Goal: Task Accomplishment & Management: Manage account settings

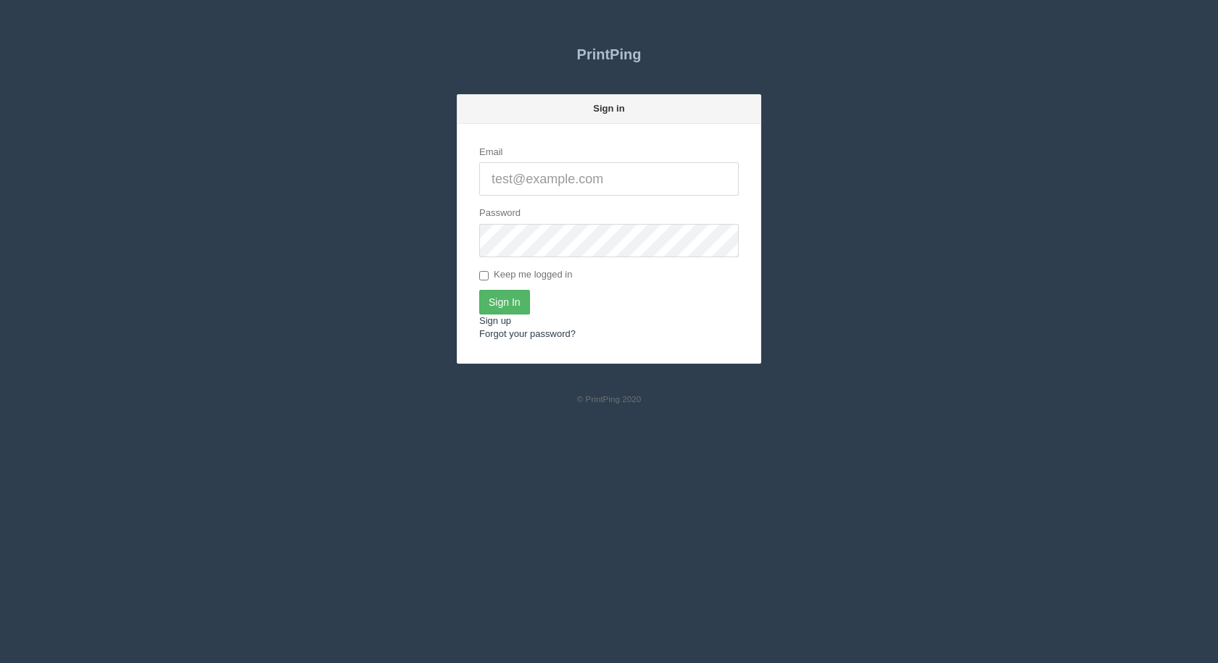
type input "[EMAIL_ADDRESS][DOMAIN_NAME]"
click at [509, 301] on input "Sign In" at bounding box center [504, 302] width 51 height 25
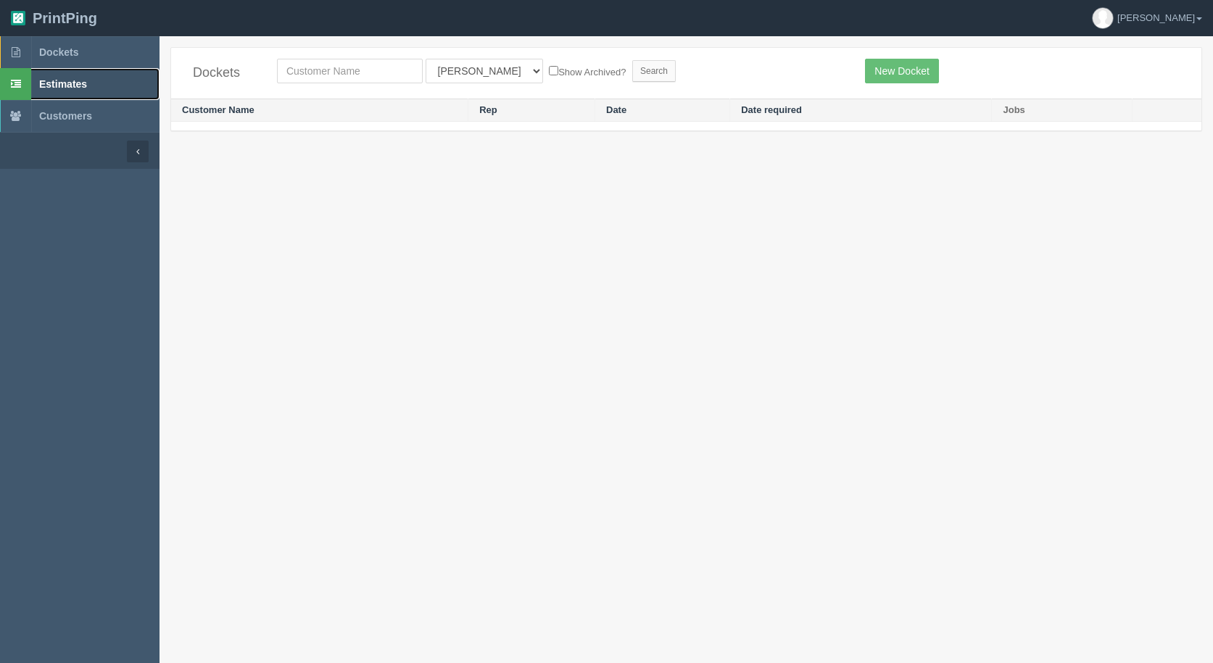
drag, startPoint x: 57, startPoint y: 86, endPoint x: 225, endPoint y: 86, distance: 168.9
click at [58, 86] on span "Estimates" at bounding box center [63, 84] width 48 height 12
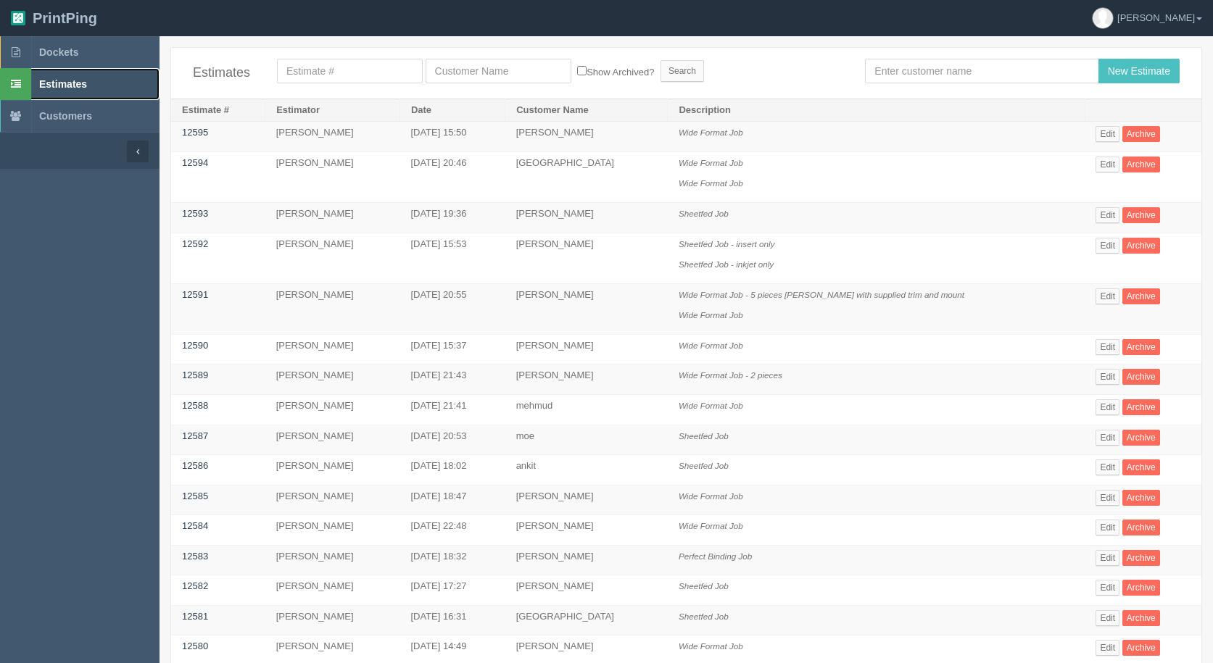
drag, startPoint x: 0, startPoint y: 0, endPoint x: 51, endPoint y: 81, distance: 95.7
click at [52, 81] on span "Estimates" at bounding box center [63, 84] width 48 height 12
drag, startPoint x: 929, startPoint y: 59, endPoint x: 920, endPoint y: 58, distance: 9.5
click at [927, 59] on input "text" at bounding box center [981, 71] width 233 height 25
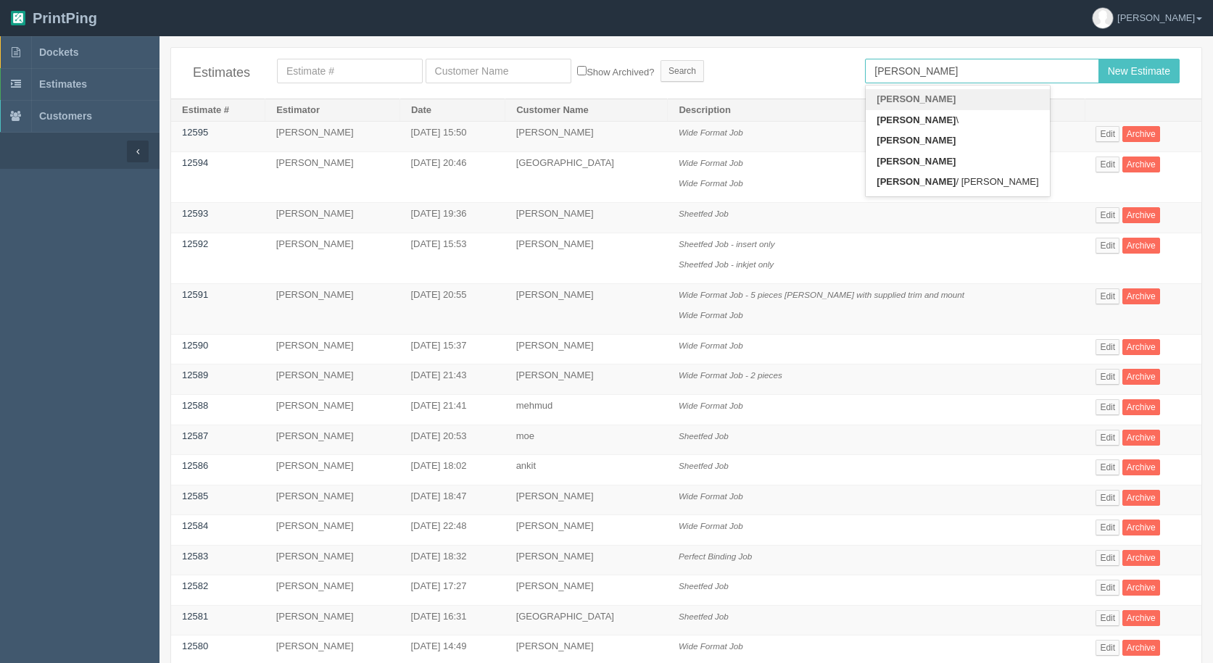
type input "zack"
click at [1098, 59] on input "New Estimate" at bounding box center [1138, 71] width 81 height 25
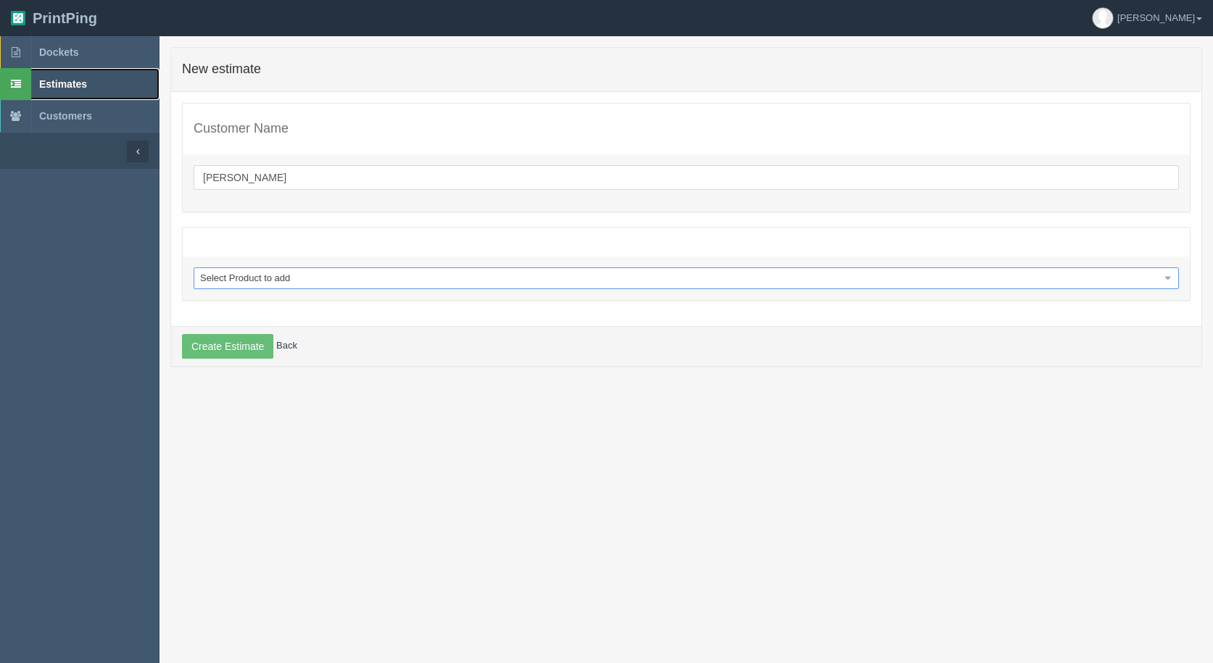
click at [59, 81] on span "Estimates" at bounding box center [63, 84] width 48 height 12
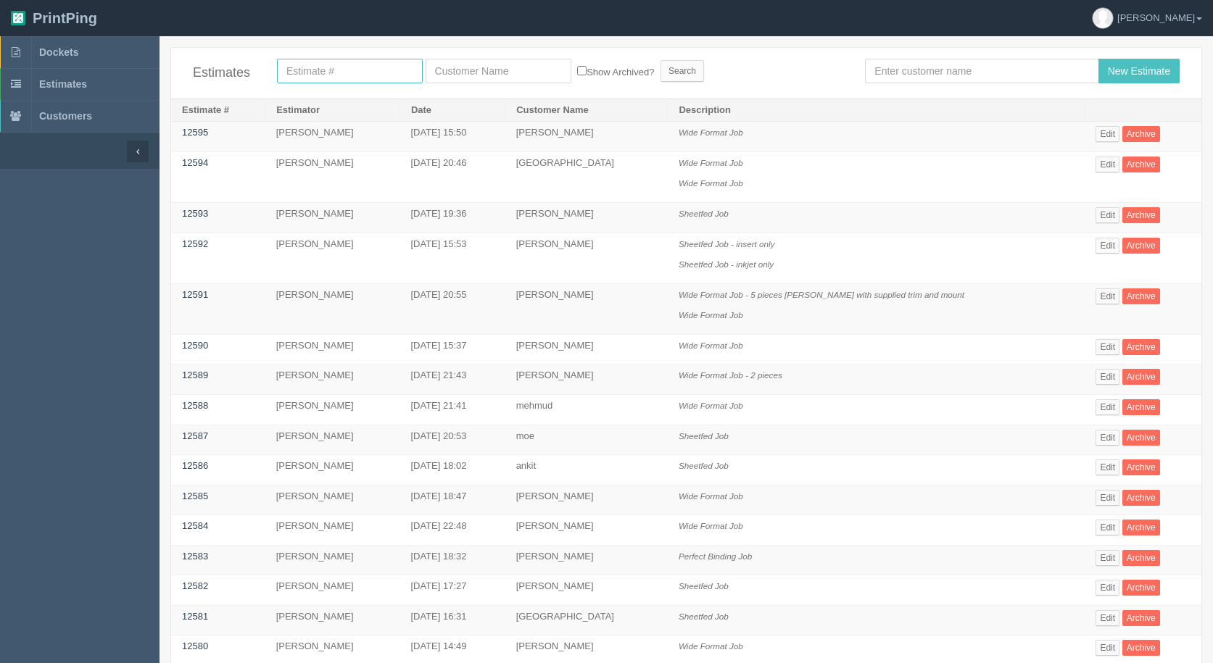
click at [341, 75] on input "text" at bounding box center [350, 71] width 146 height 25
type input "12164"
click at [660, 60] on input "Search" at bounding box center [681, 71] width 43 height 22
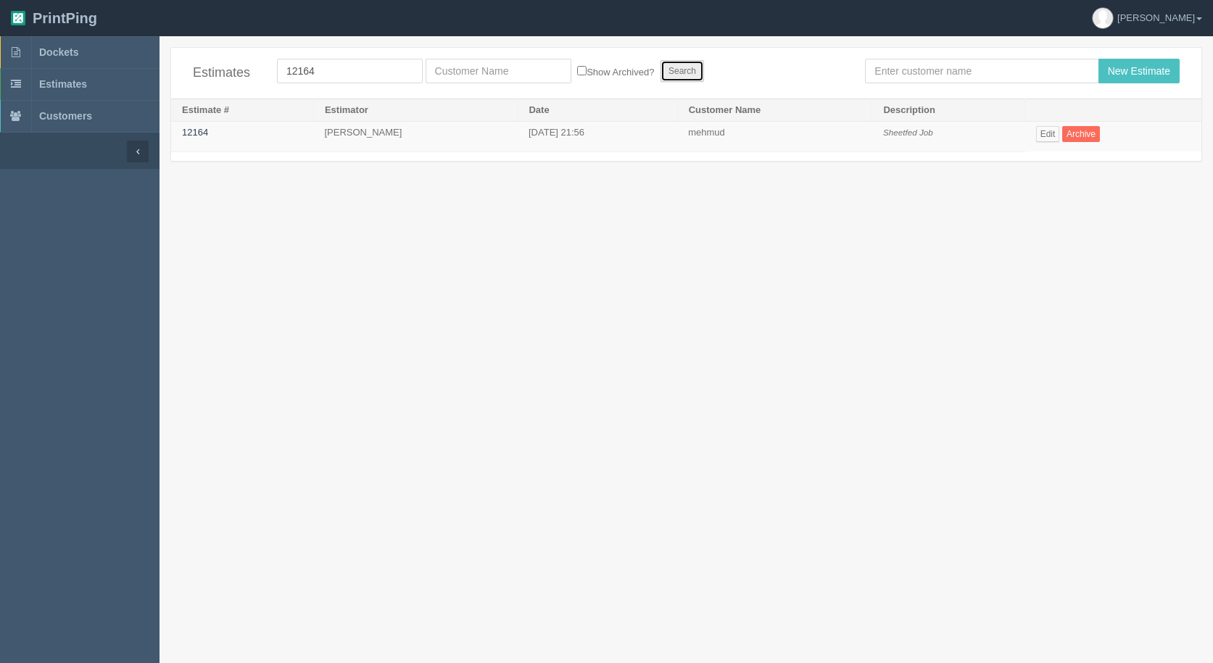
click at [680, 67] on input "Search" at bounding box center [681, 71] width 43 height 22
click at [1044, 133] on link "Edit" at bounding box center [1048, 134] width 24 height 16
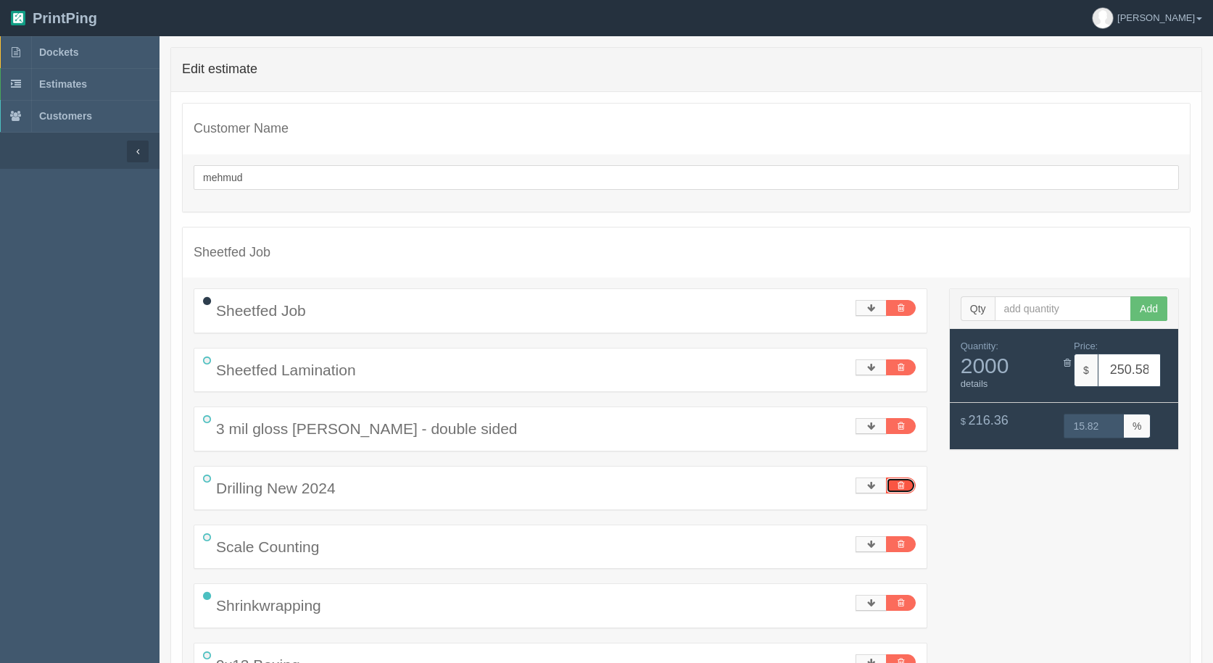
click at [901, 483] on icon at bounding box center [900, 485] width 7 height 9
type input "212.71"
type input "15.96"
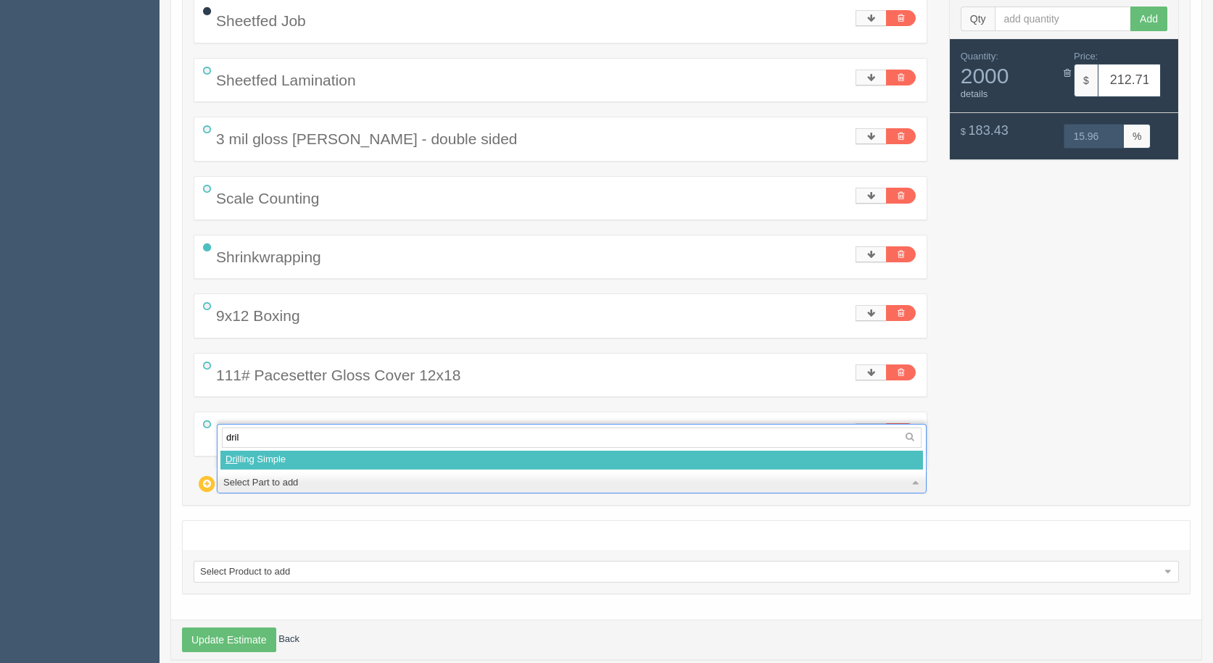
type input "drill"
select select
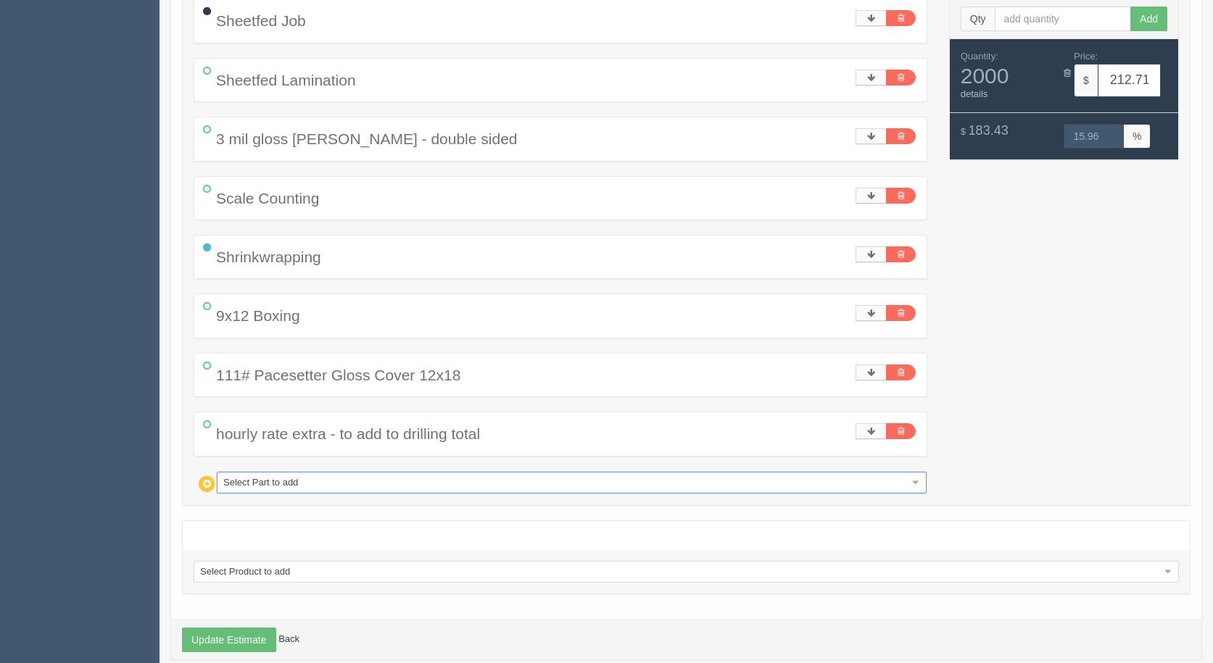
type input "248.59"
type input "15.82"
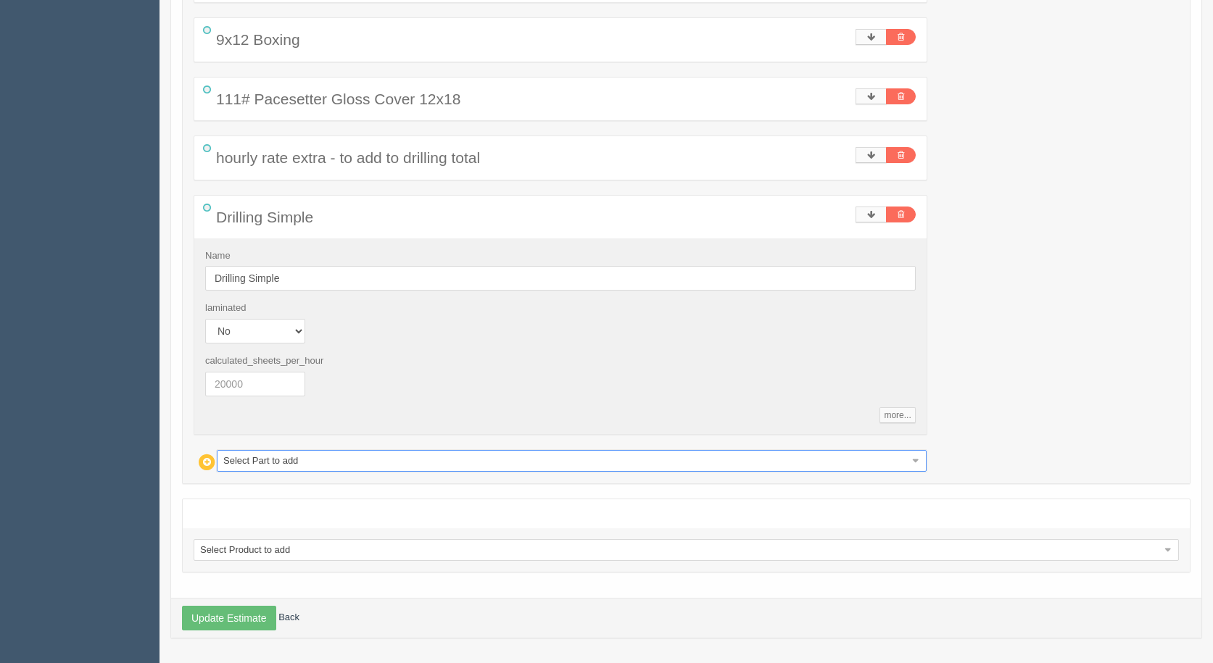
scroll to position [567, 0]
click at [293, 336] on select "Yes No" at bounding box center [255, 330] width 100 height 25
select select "1"
click at [205, 318] on select "Yes No" at bounding box center [255, 330] width 100 height 25
type input "266.53"
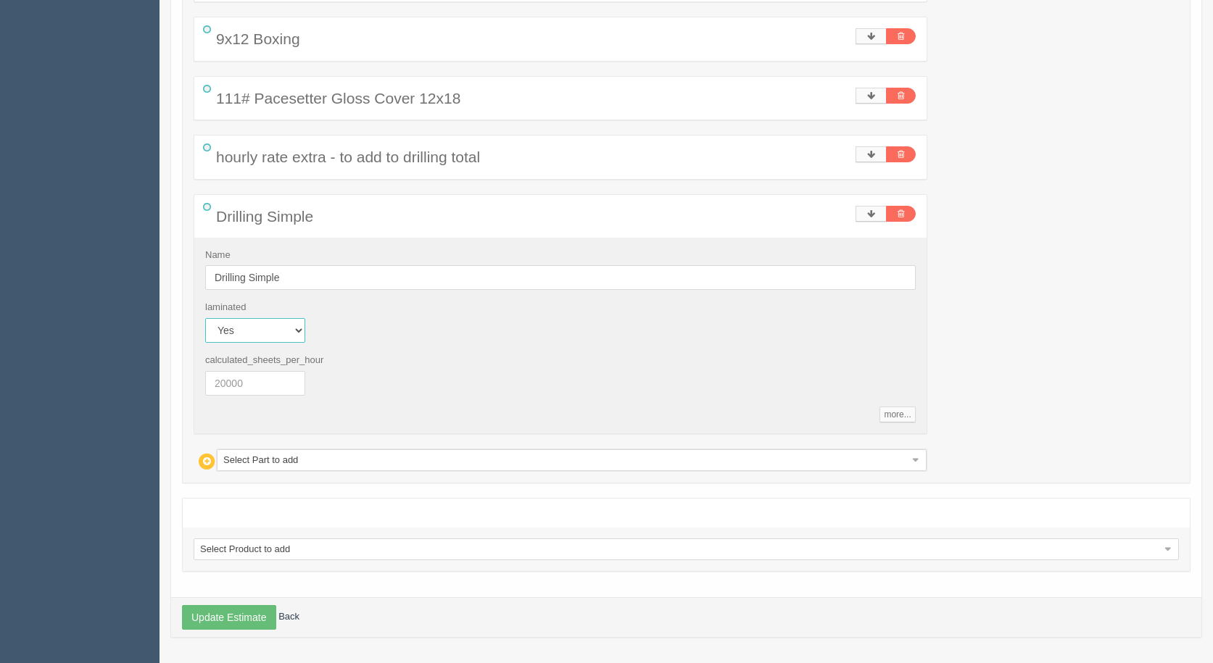
type input "15.77"
select select "1"
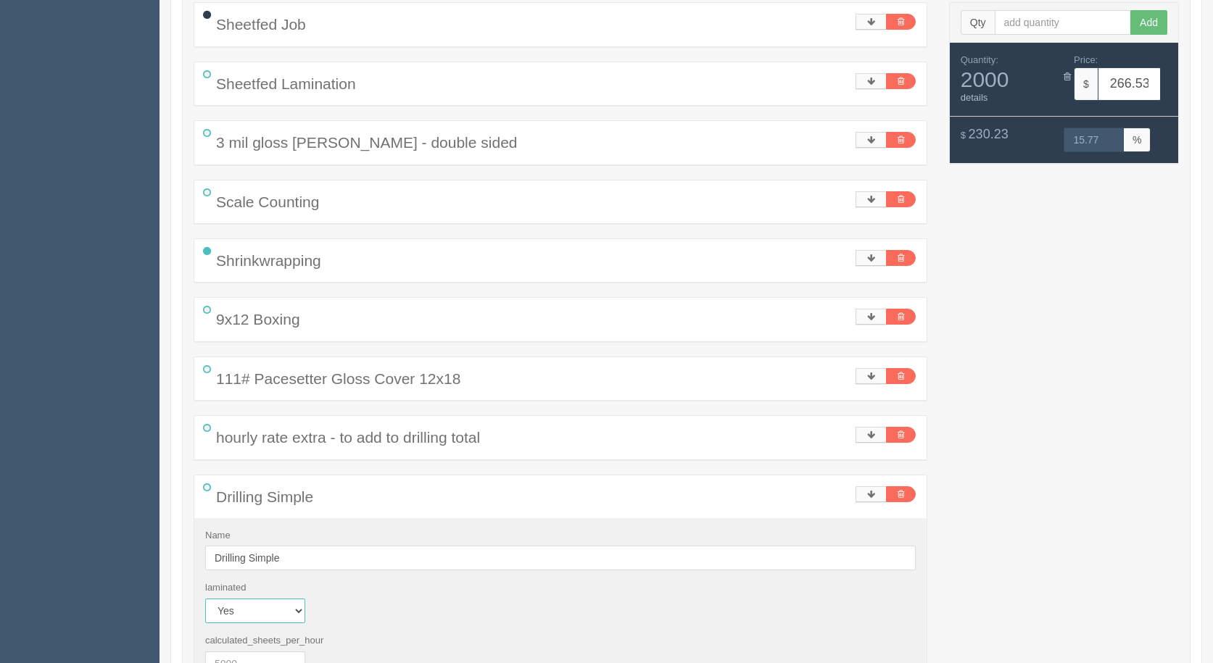
scroll to position [145, 0]
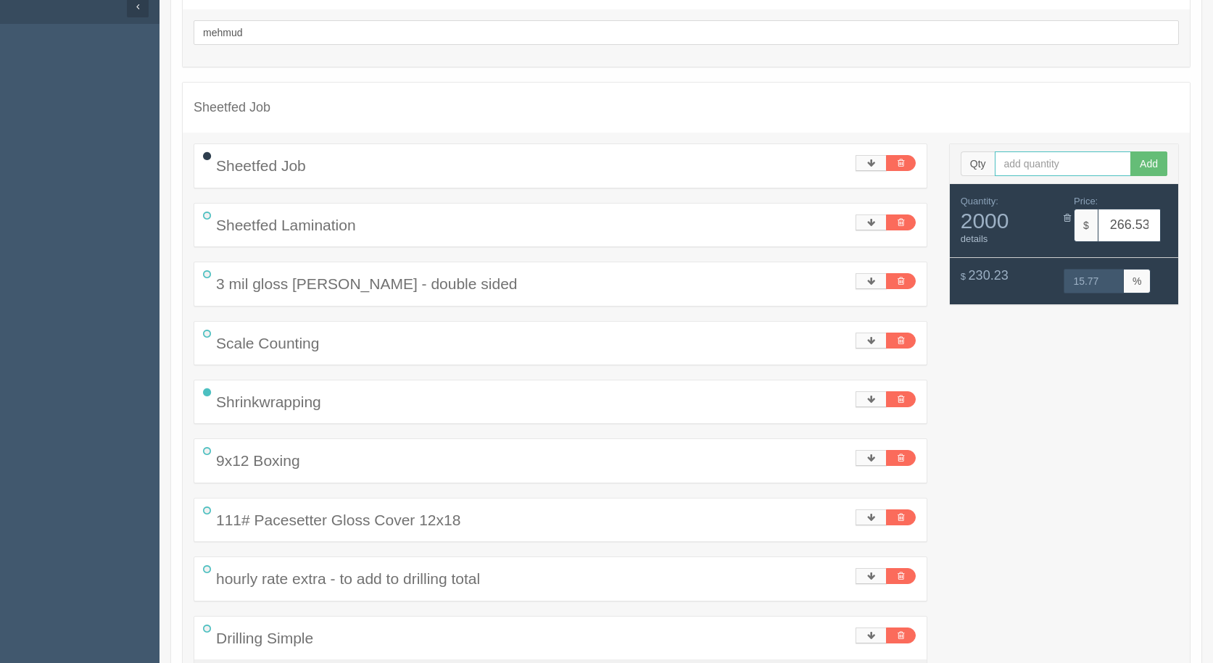
click at [1044, 163] on input "text" at bounding box center [1062, 163] width 137 height 25
type input "1000"
click at [1130, 151] on button "Add" at bounding box center [1148, 163] width 37 height 25
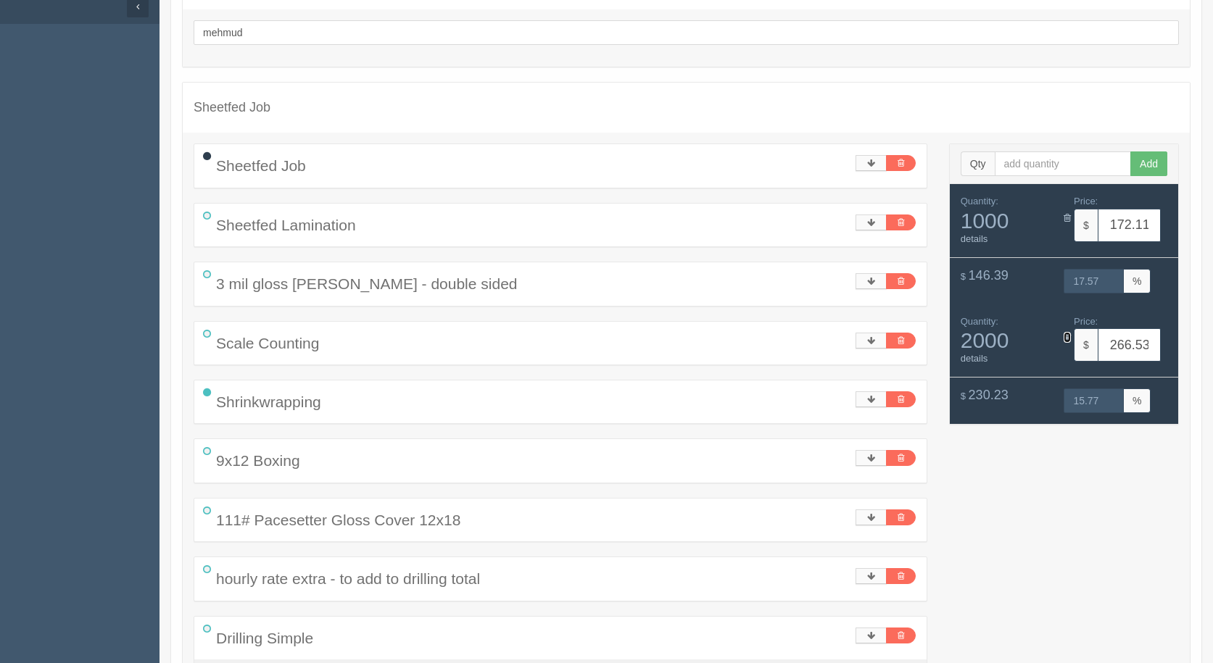
click at [1068, 341] on icon at bounding box center [1066, 337] width 7 height 9
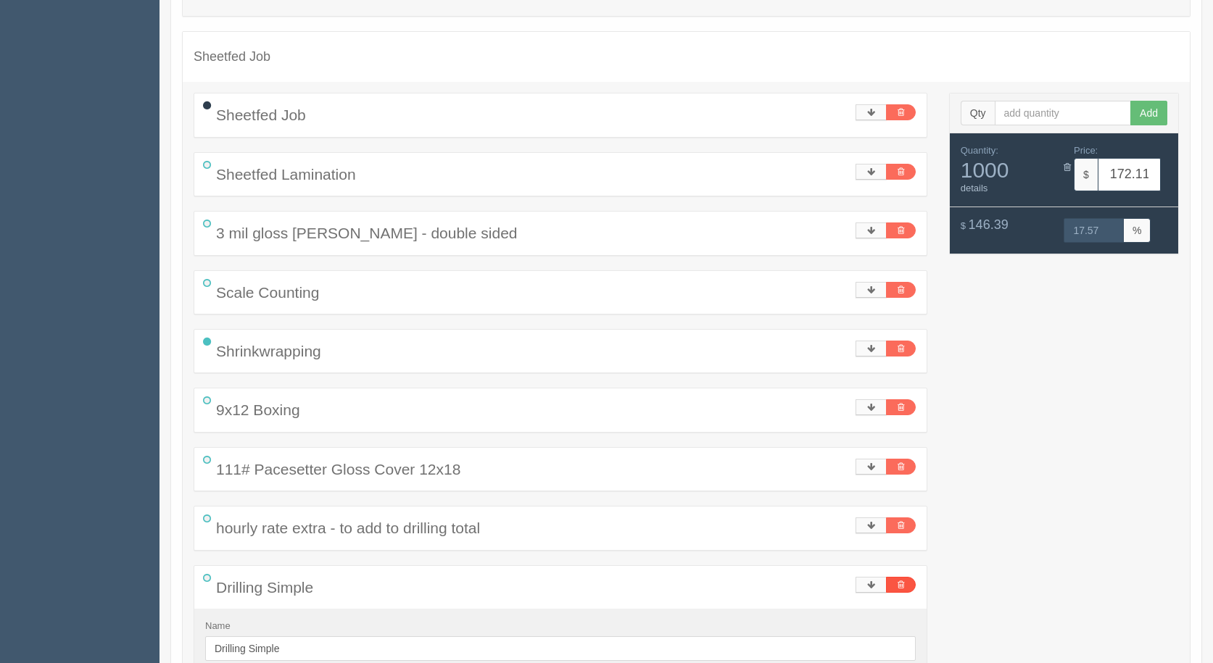
scroll to position [435, 0]
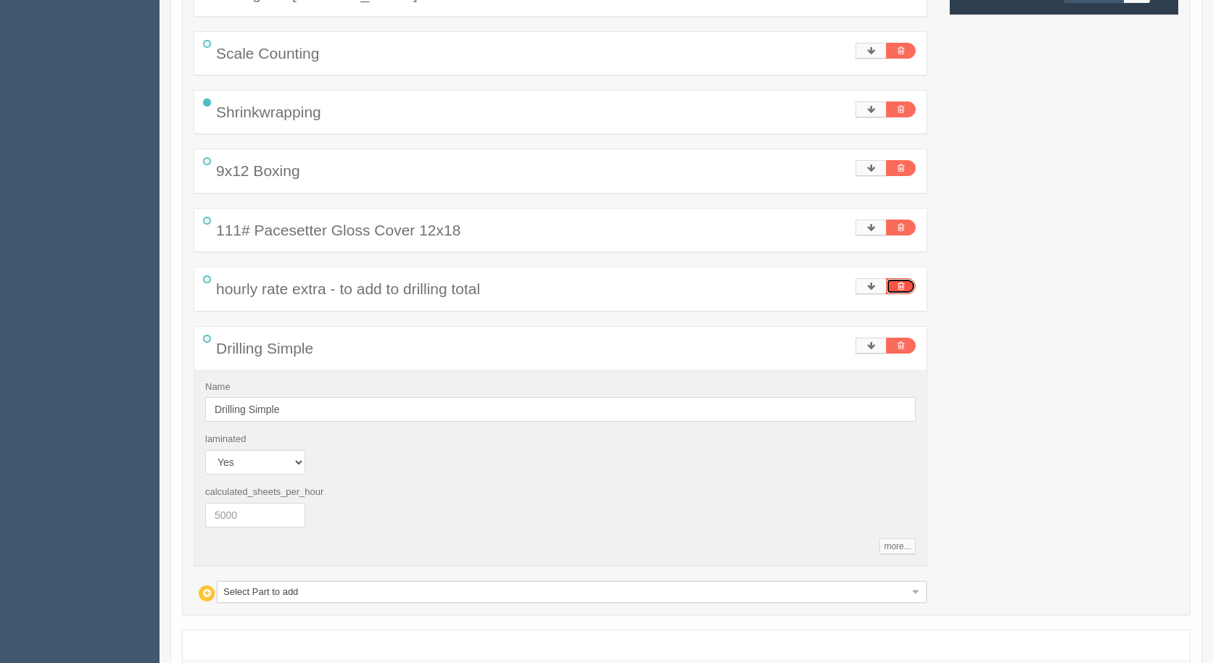
click at [910, 286] on link at bounding box center [901, 286] width 30 height 16
type input "146.99"
type input "18.02"
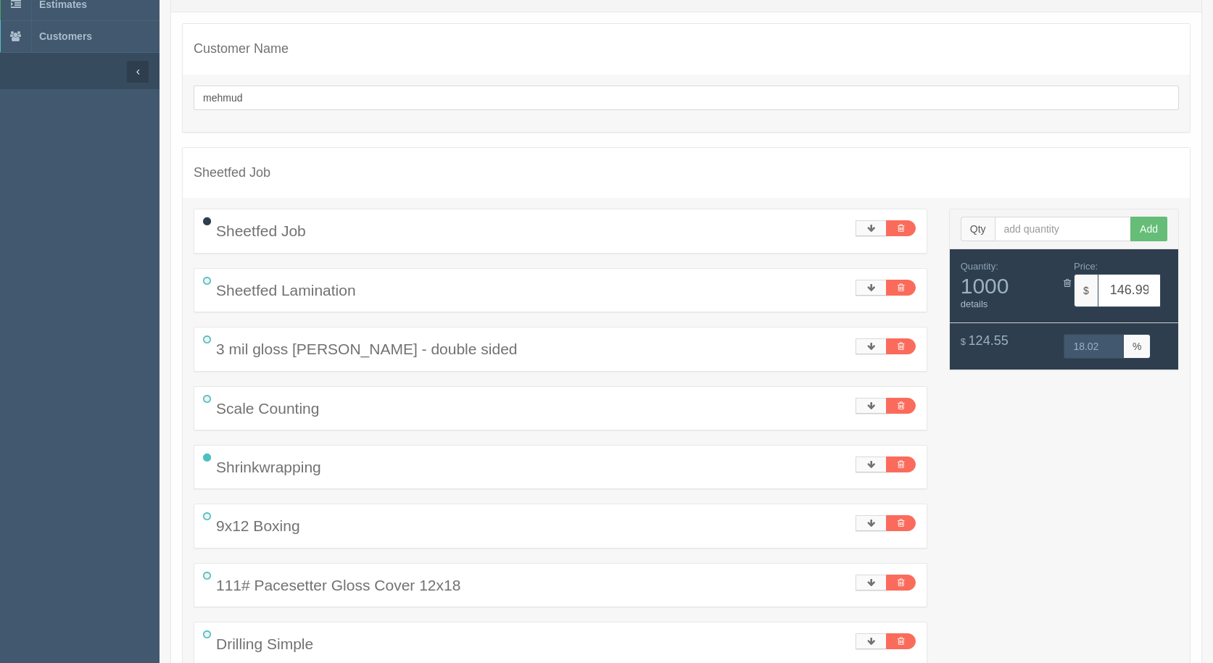
scroll to position [72, 0]
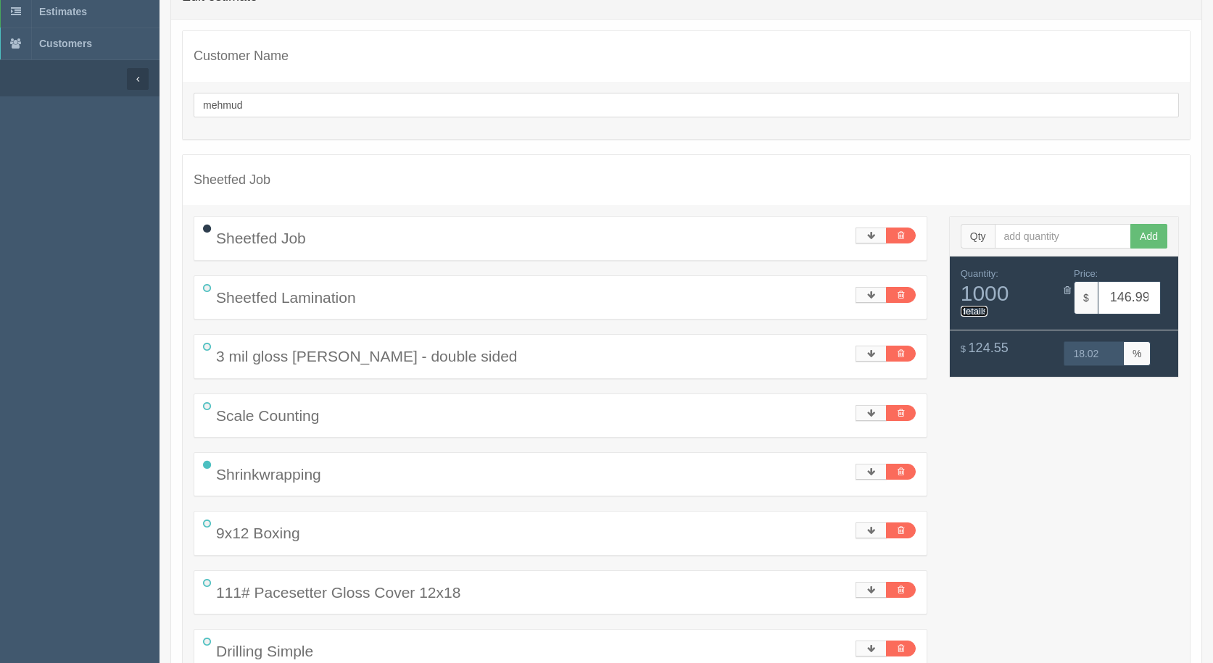
click at [971, 312] on link "details" at bounding box center [974, 311] width 28 height 11
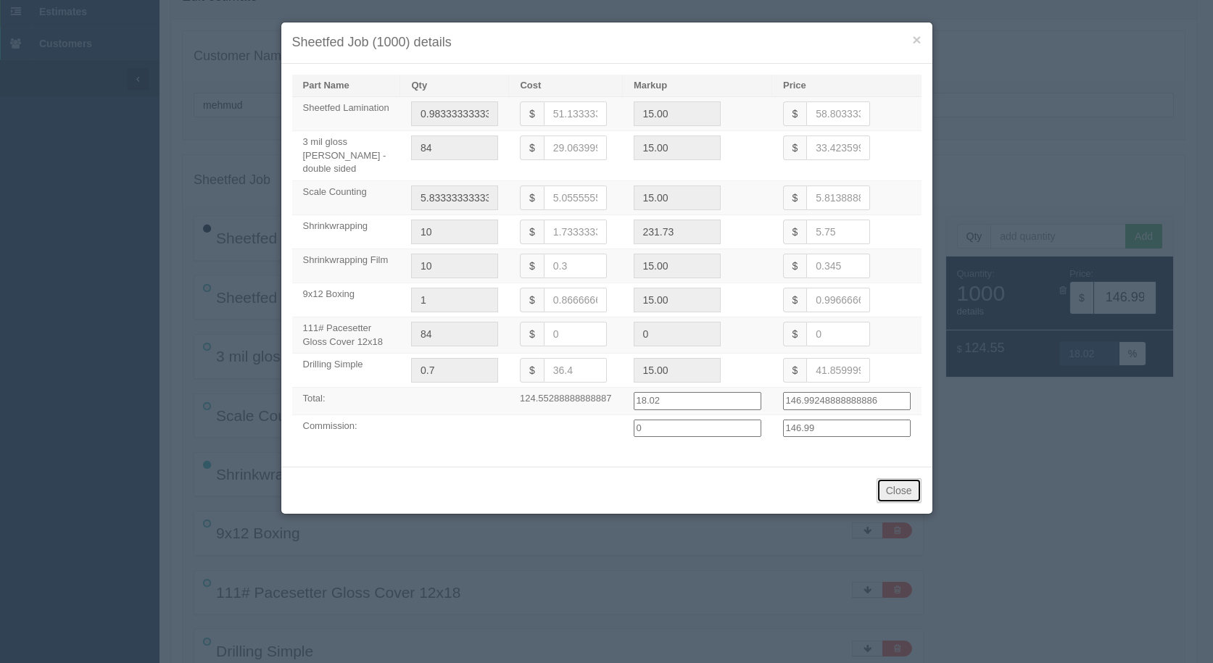
click at [905, 483] on button "Close" at bounding box center [898, 490] width 45 height 25
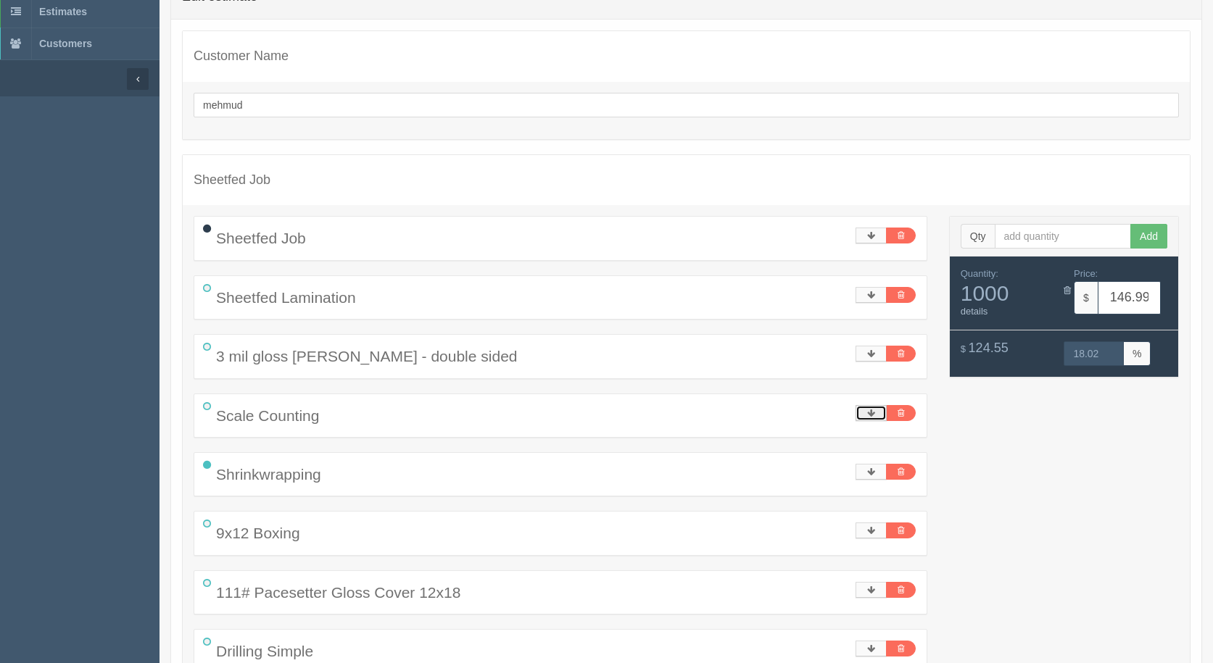
click at [873, 412] on icon at bounding box center [871, 413] width 8 height 9
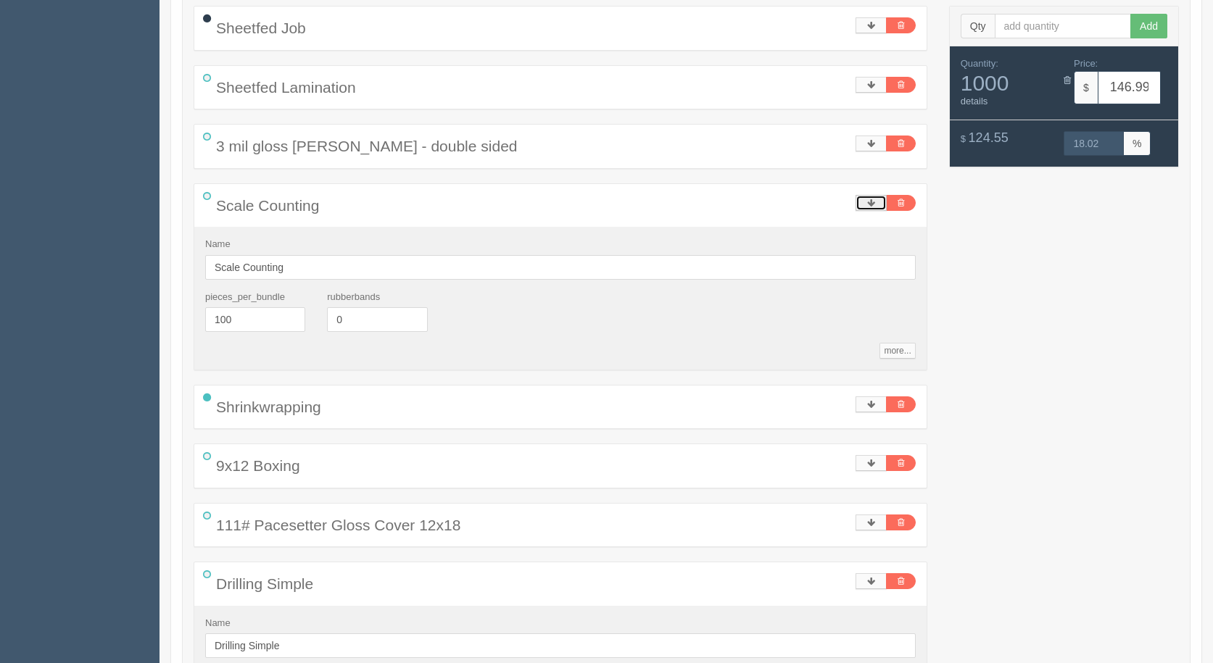
scroll to position [290, 0]
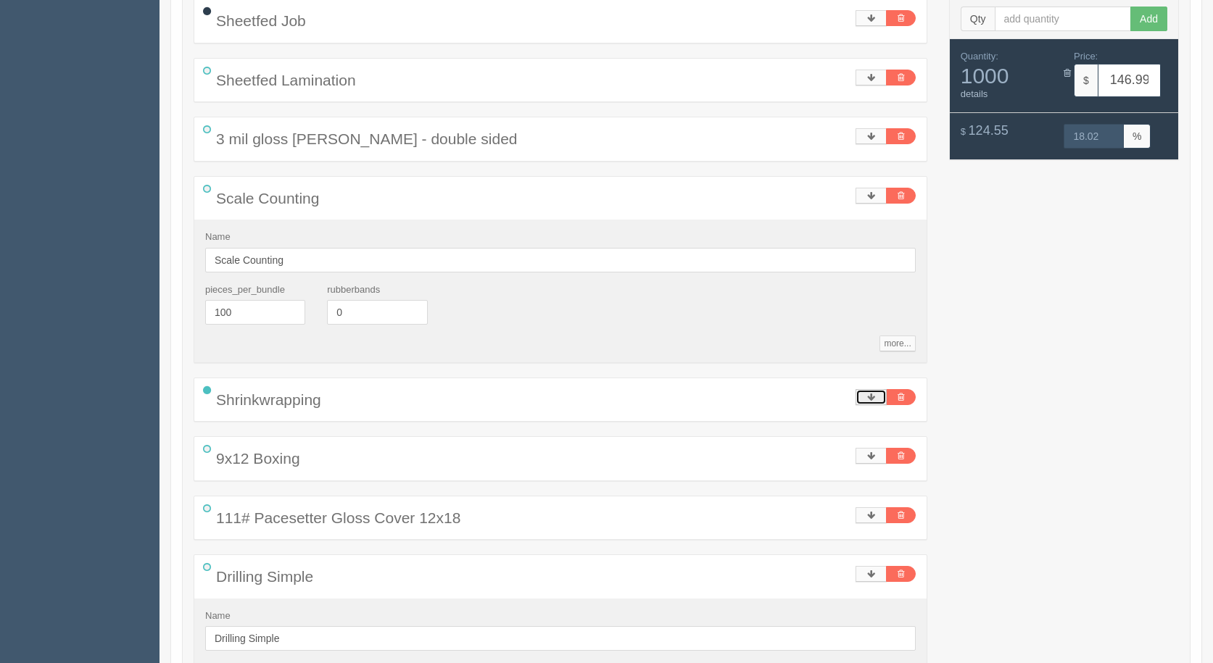
click at [868, 399] on icon at bounding box center [871, 397] width 8 height 9
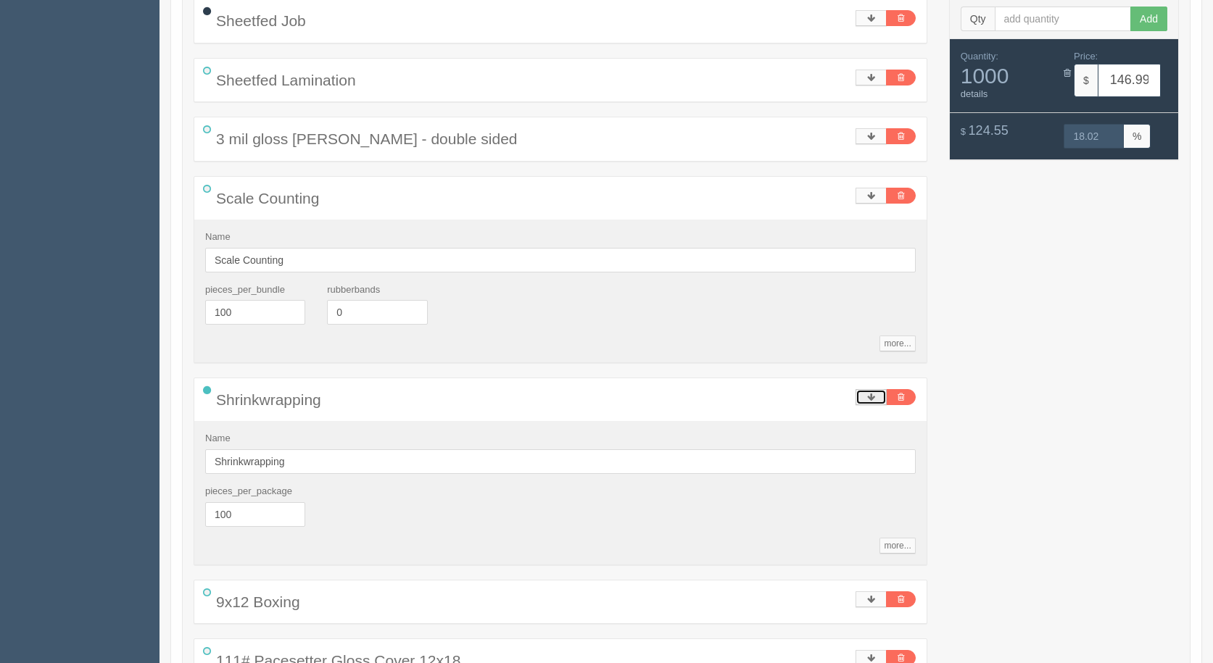
click at [868, 399] on icon at bounding box center [871, 397] width 8 height 9
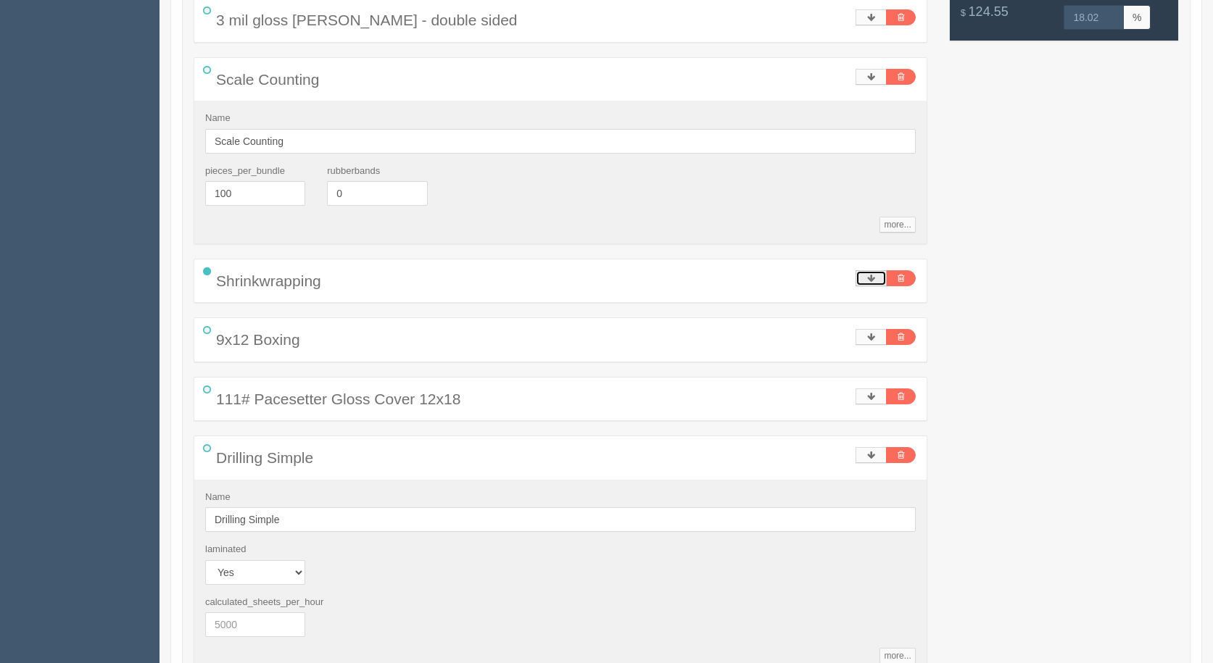
scroll to position [650, 0]
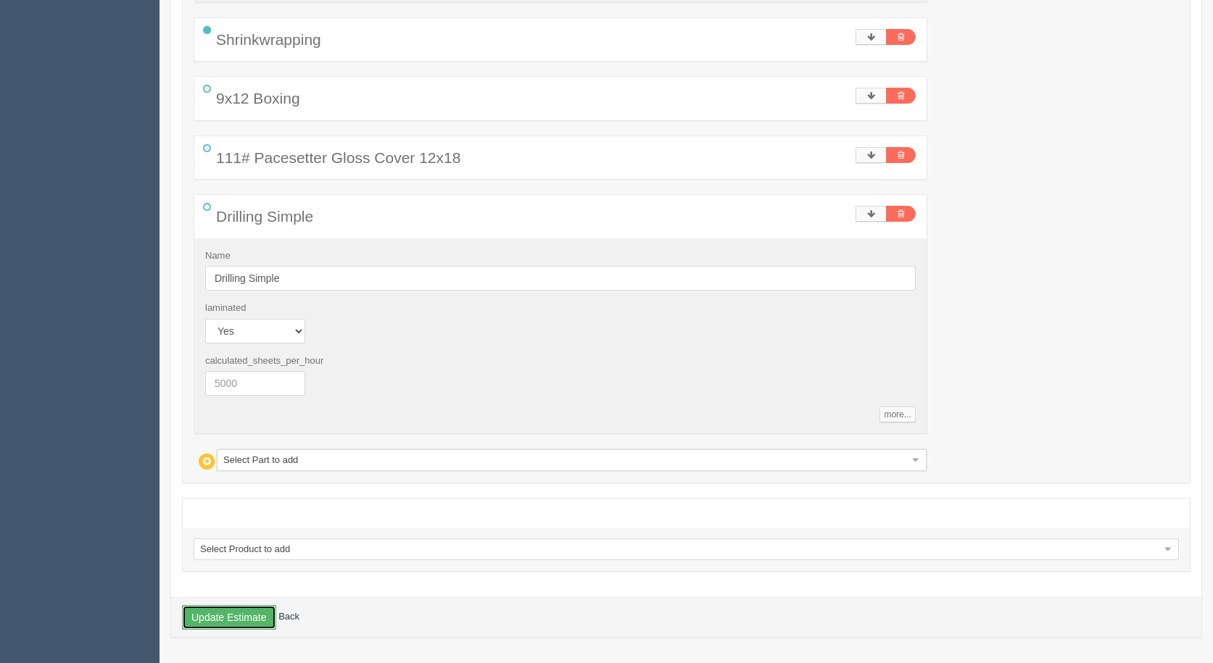
click at [209, 616] on button "Update Estimate" at bounding box center [229, 617] width 94 height 25
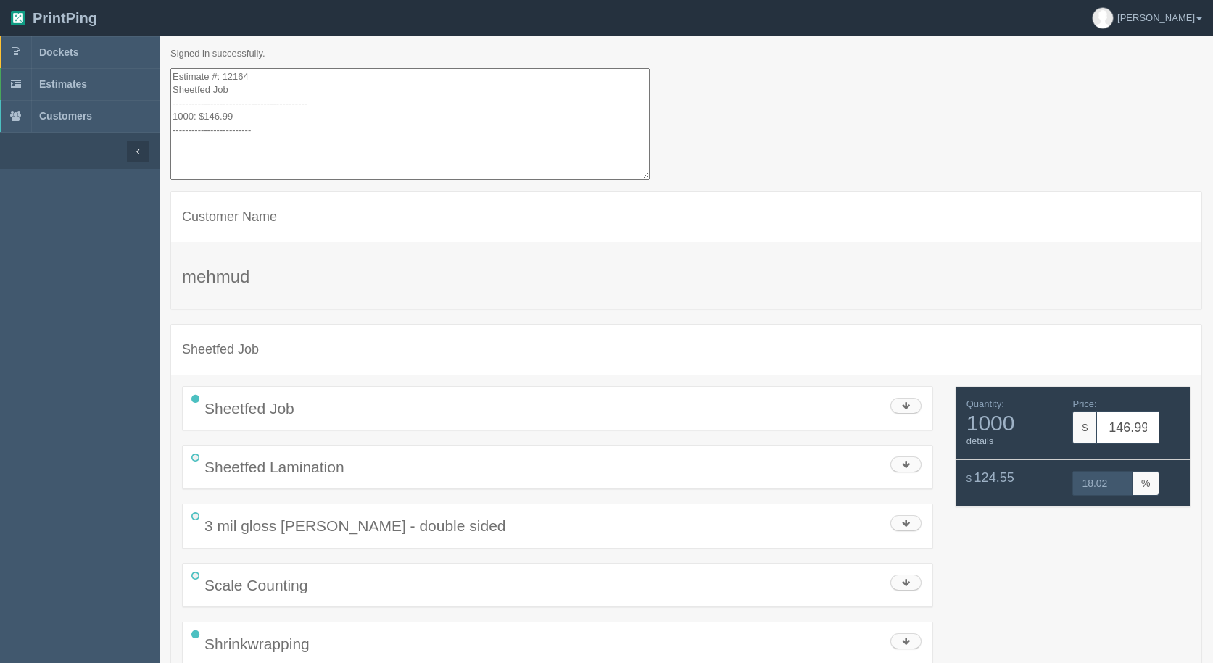
drag, startPoint x: 289, startPoint y: 130, endPoint x: 66, endPoint y: -51, distance: 287.1
click at [66, 0] on html "PrintPing [PERSON_NAME] Administration Edit account ( [EMAIL_ADDRESS][DOMAIN_NA…" at bounding box center [606, 484] width 1213 height 968
